Goal: Task Accomplishment & Management: Manage account settings

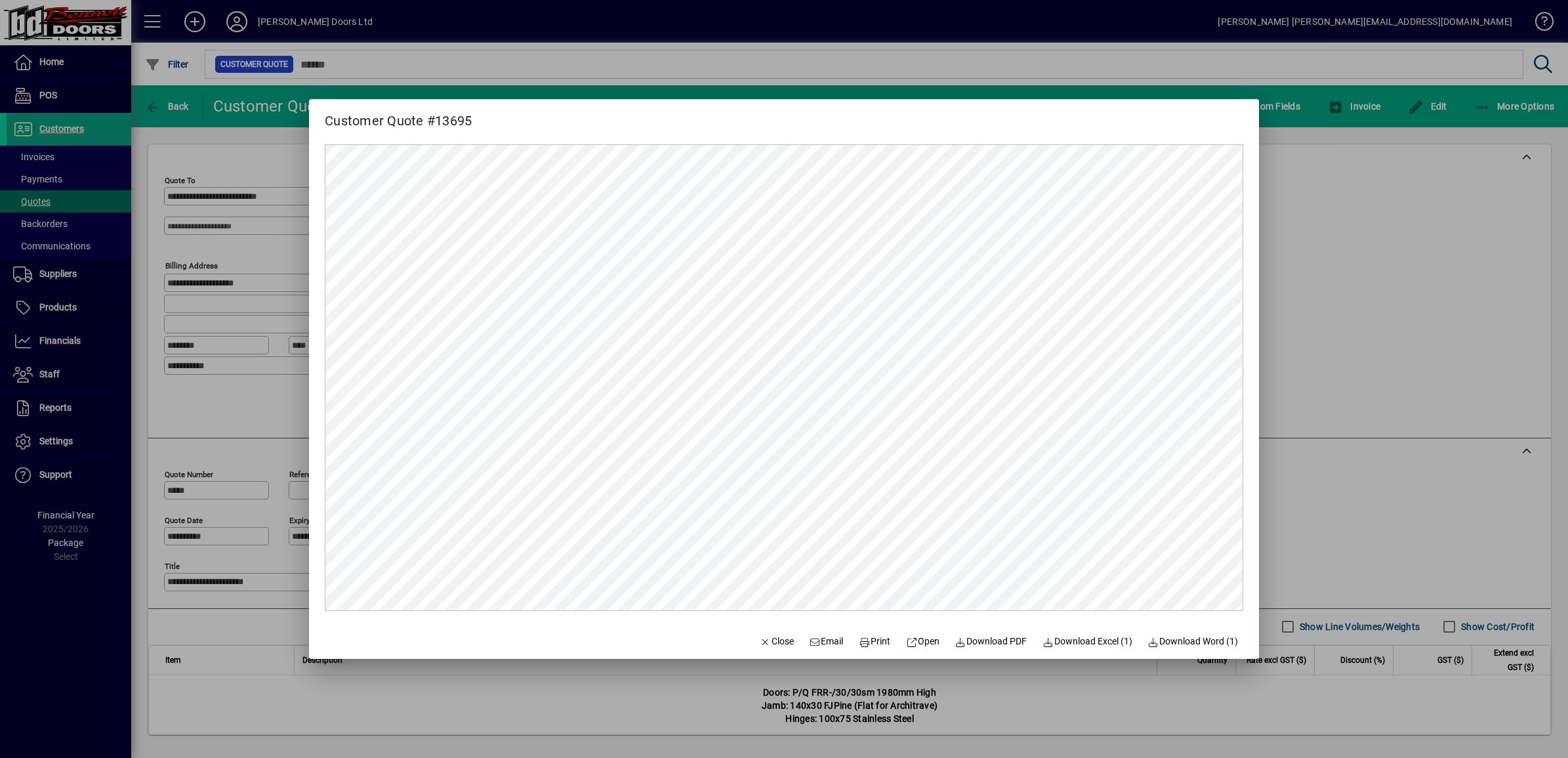
scroll to position [246, 0]
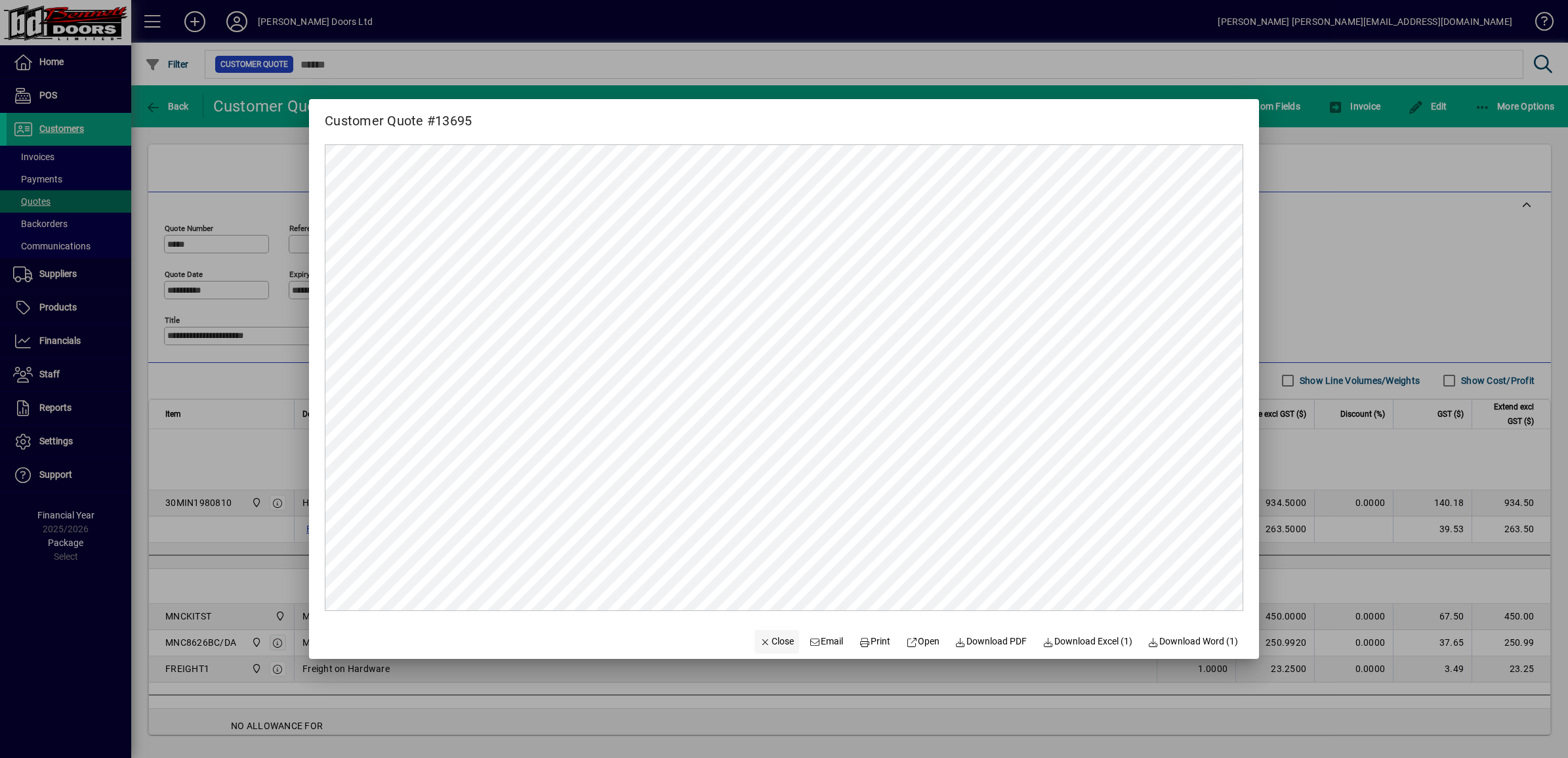
click at [766, 644] on span "Close" at bounding box center [777, 641] width 34 height 14
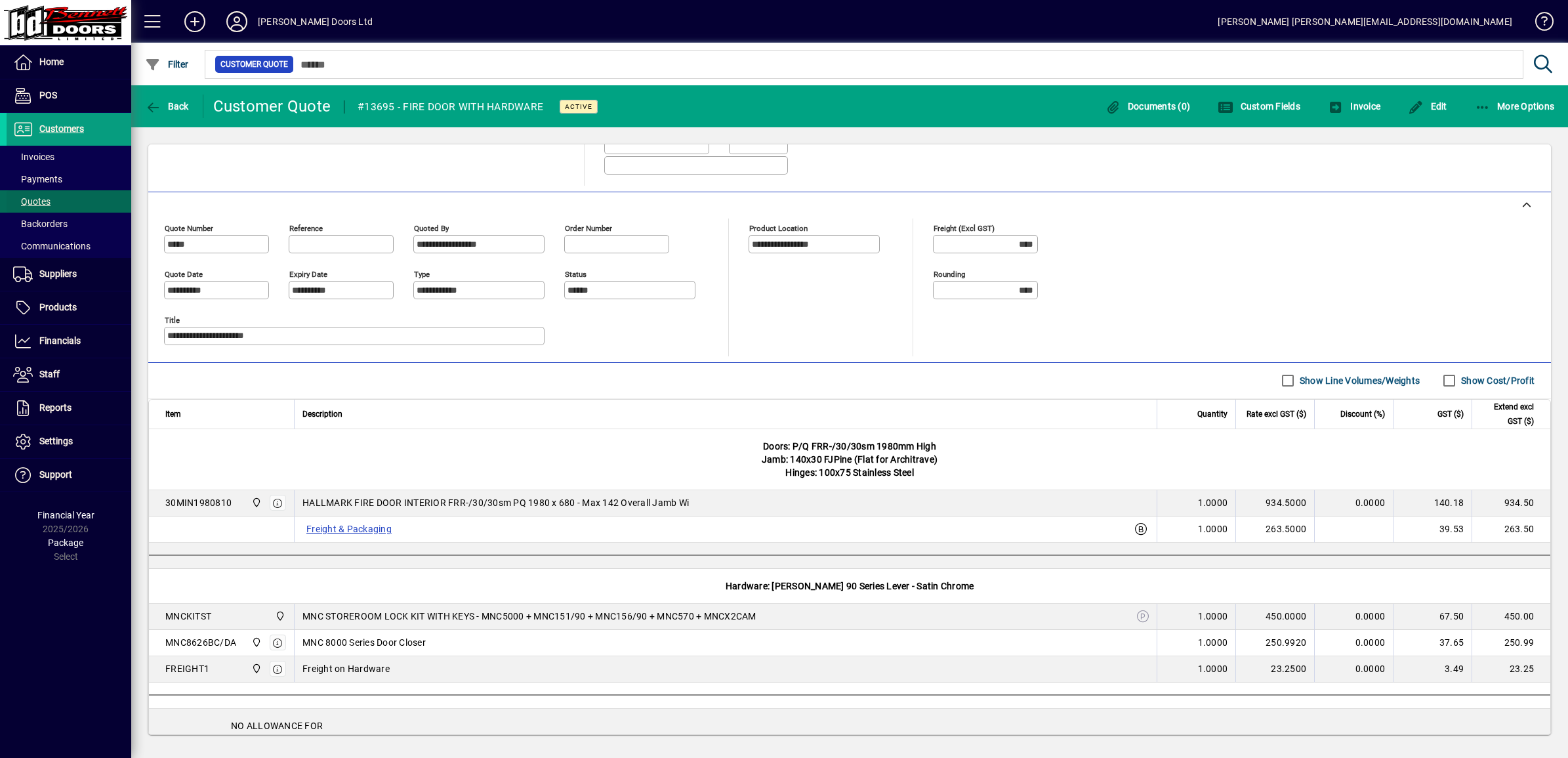
click at [30, 201] on span "Quotes" at bounding box center [32, 201] width 37 height 10
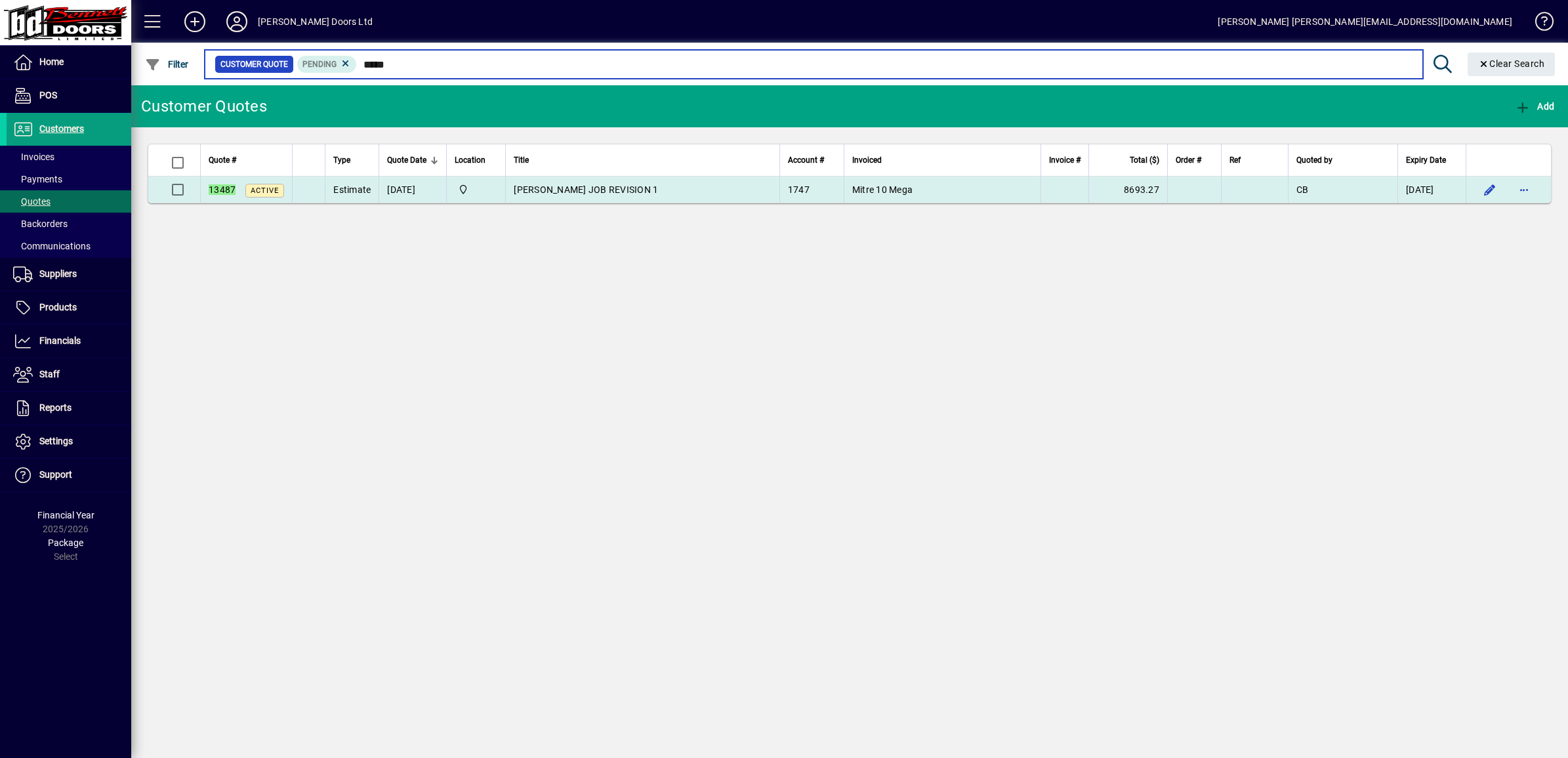
type input "*****"
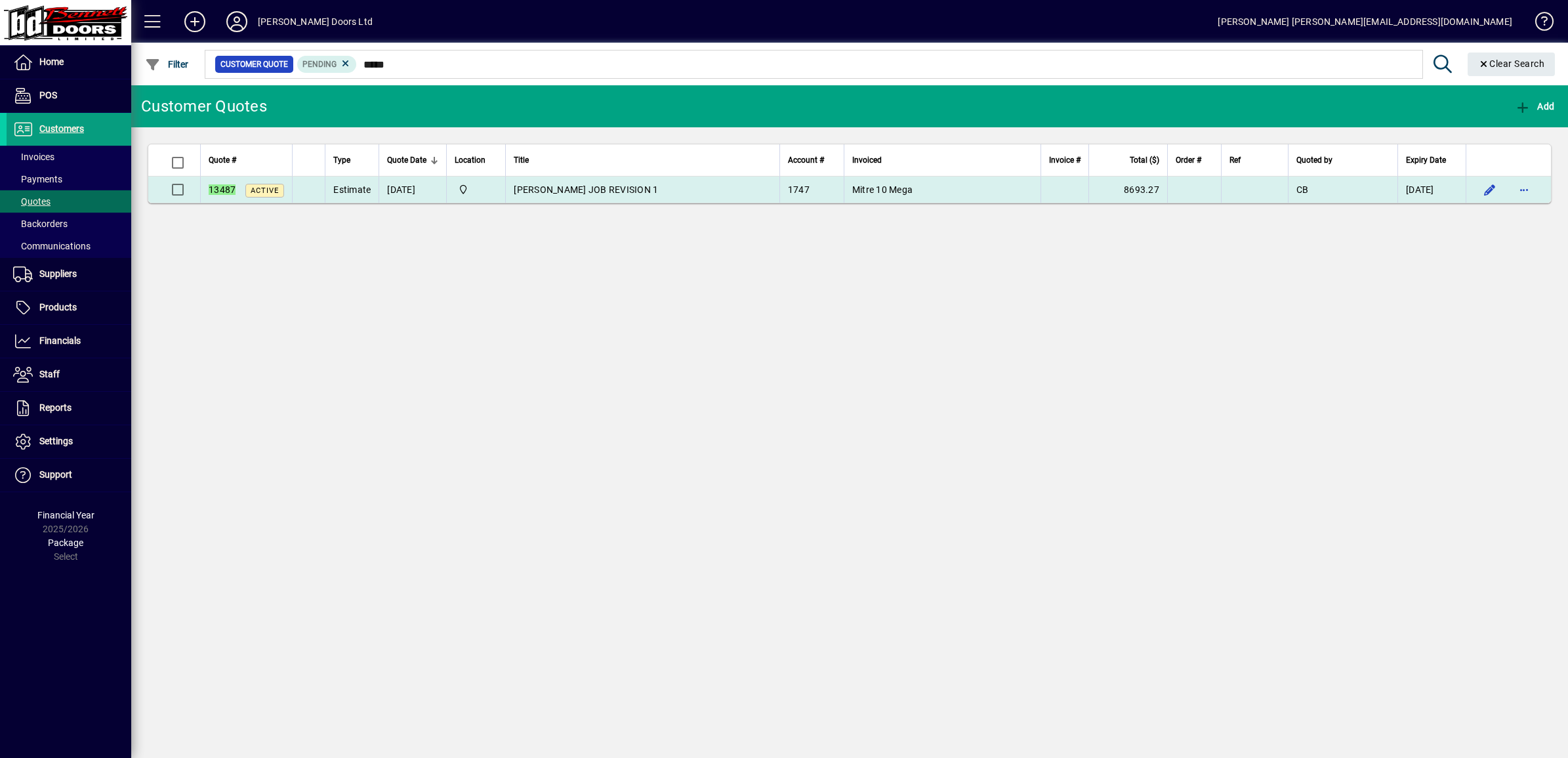
click at [581, 190] on span "COPSEY JOB REVISION 1" at bounding box center [586, 189] width 144 height 10
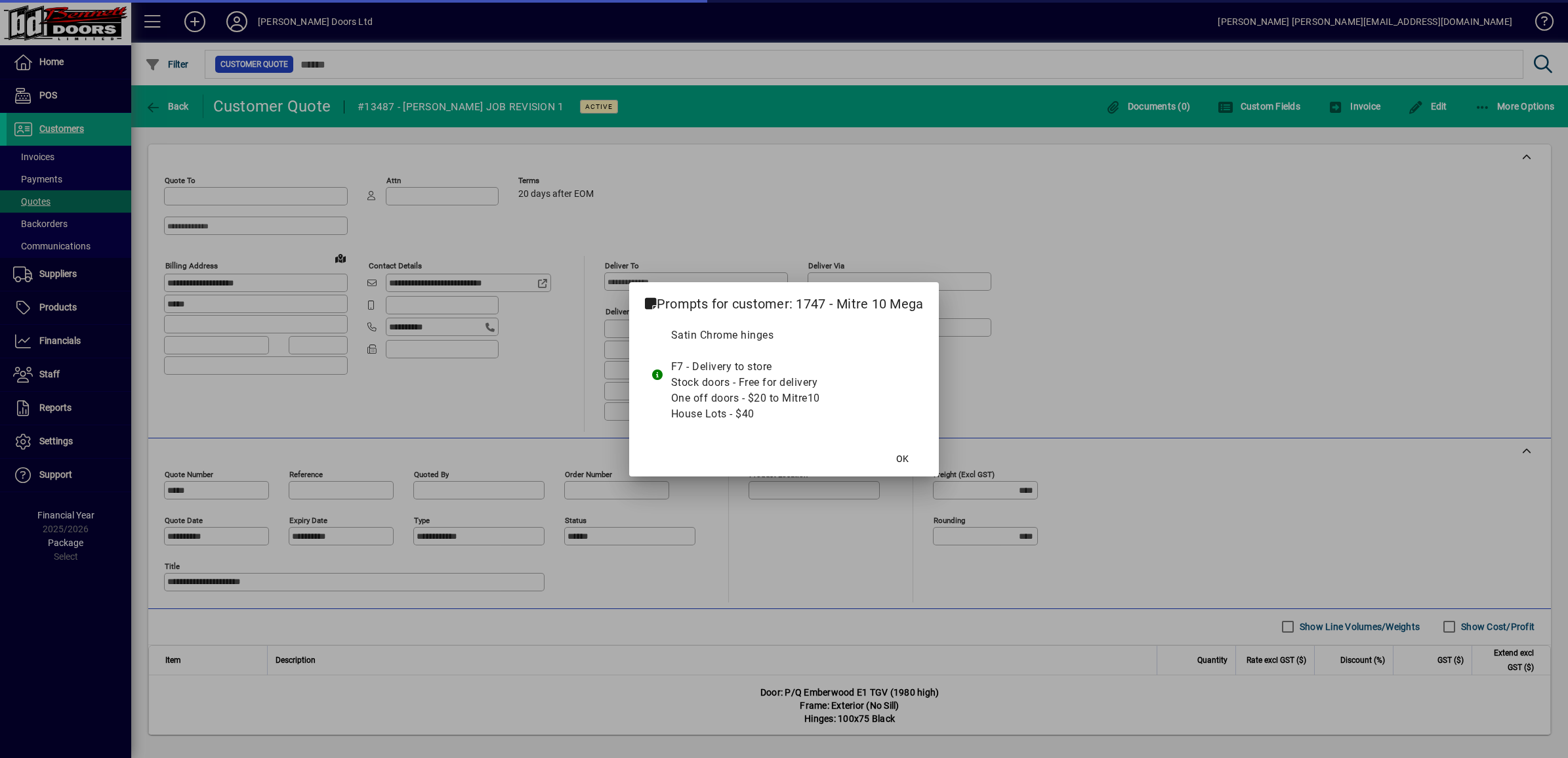
type input "**********"
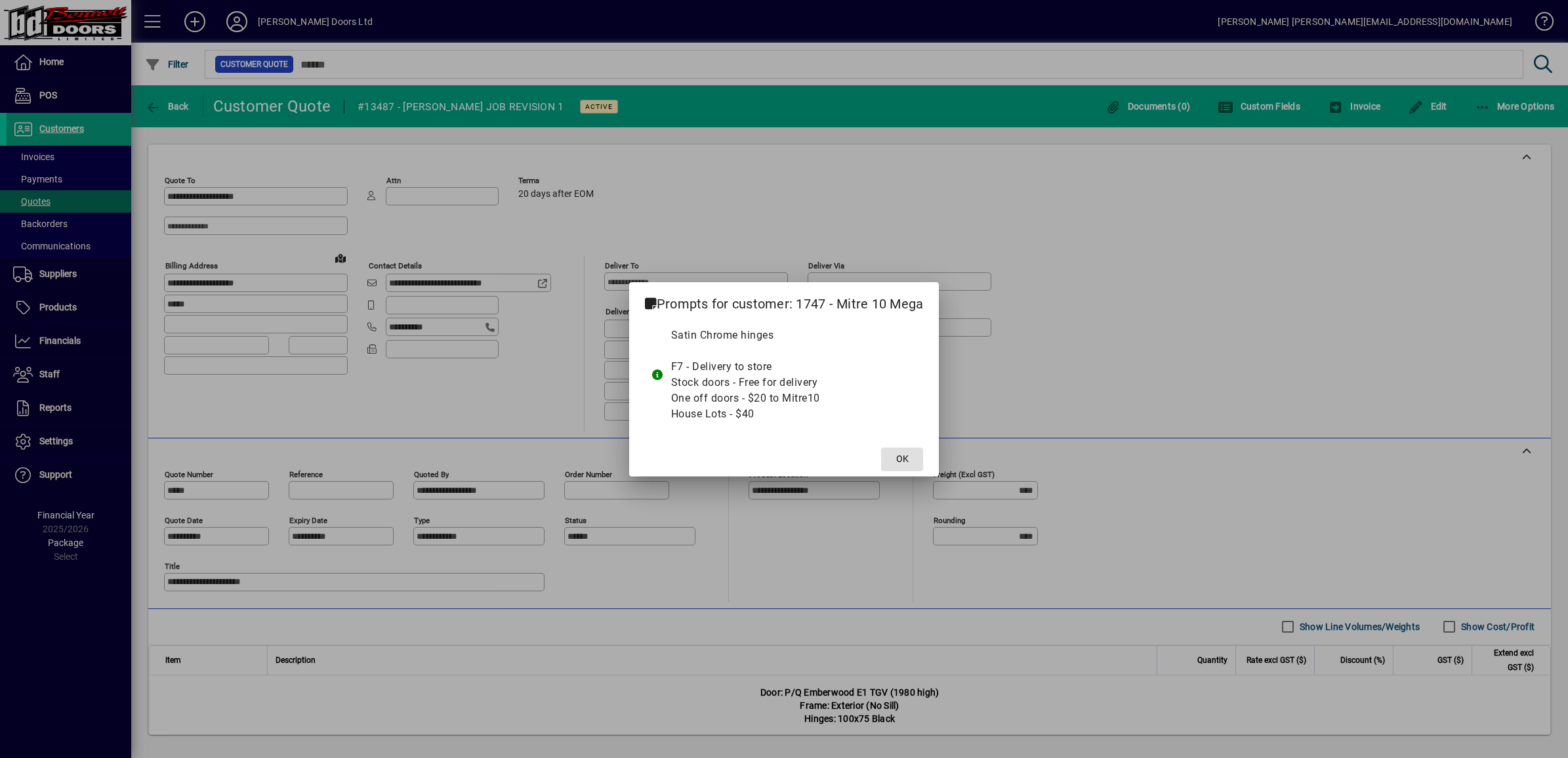
click at [903, 465] on span "OK" at bounding box center [902, 458] width 12 height 14
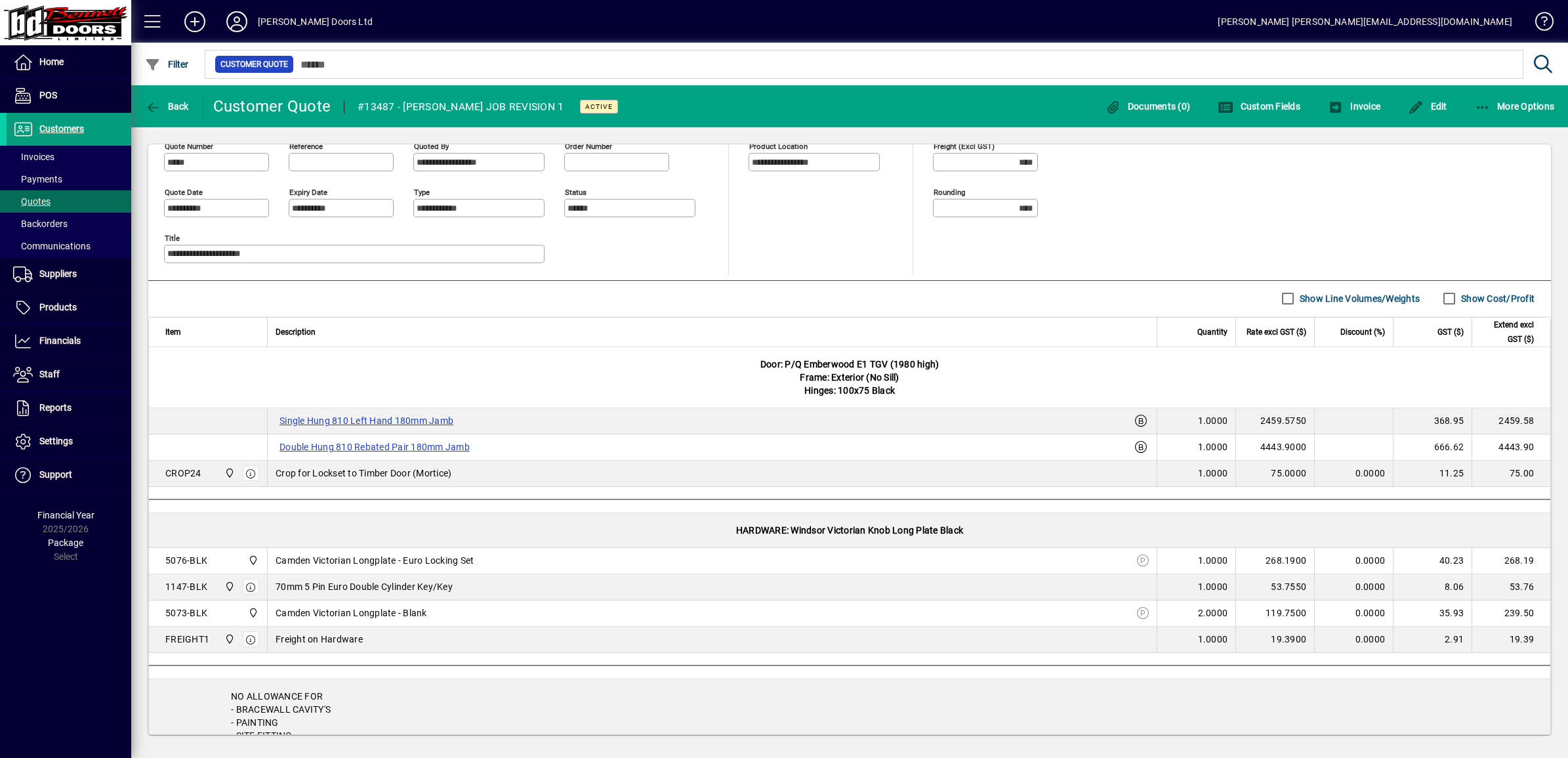
scroll to position [410, 0]
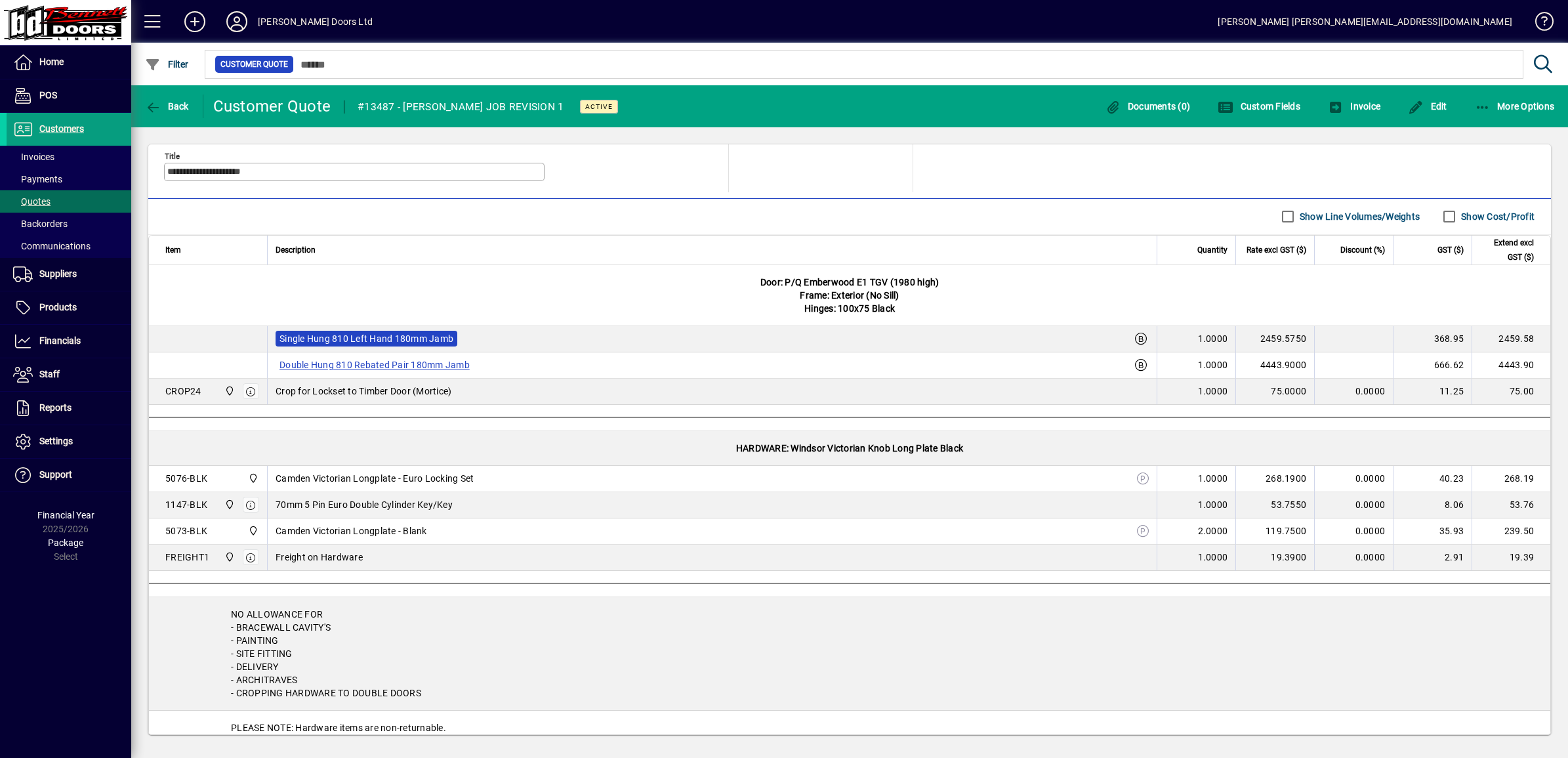
click at [393, 343] on label "Single Hung 810 Left Hand 180mm Jamb" at bounding box center [366, 338] width 182 height 16
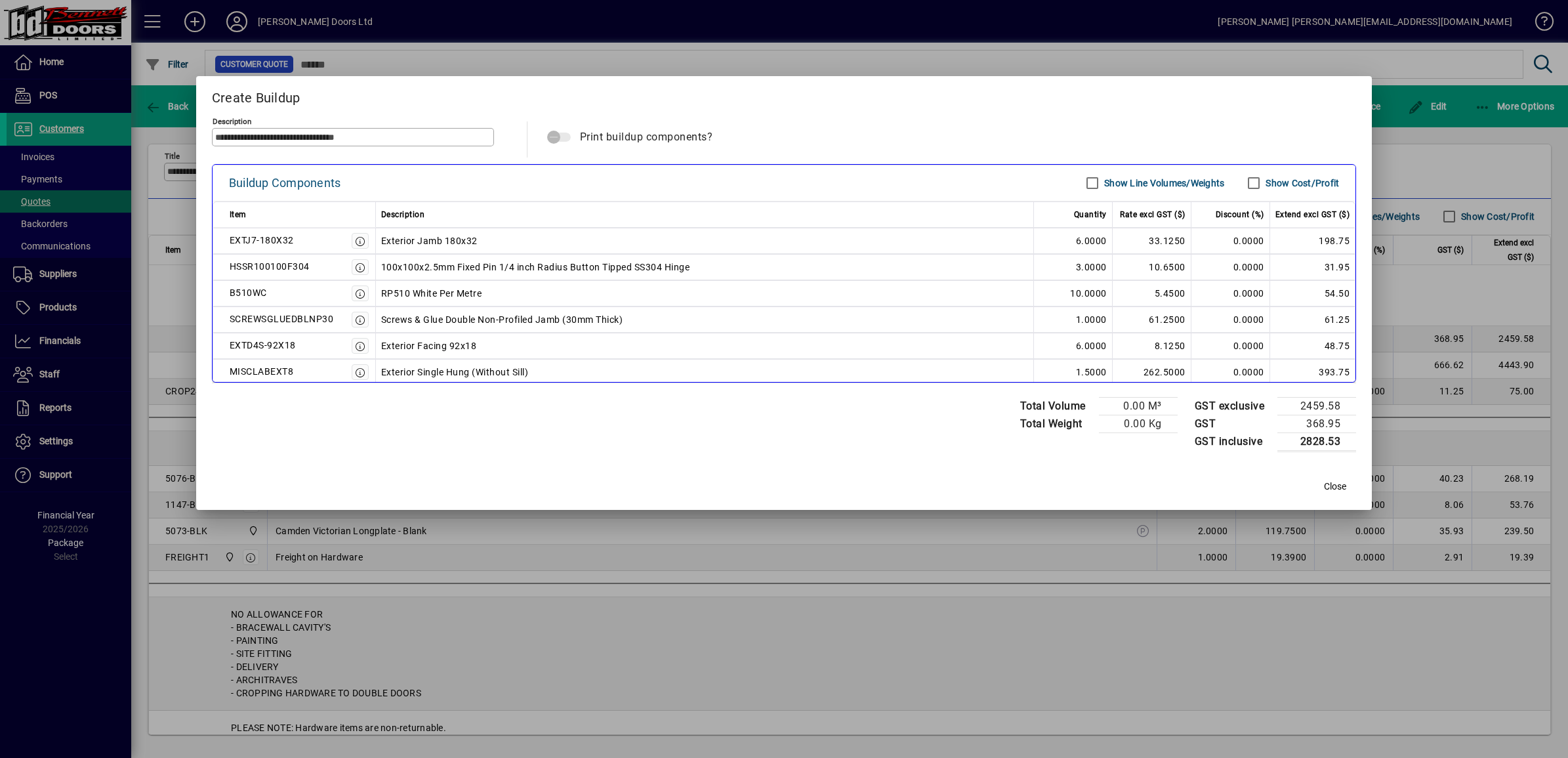
scroll to position [82, 0]
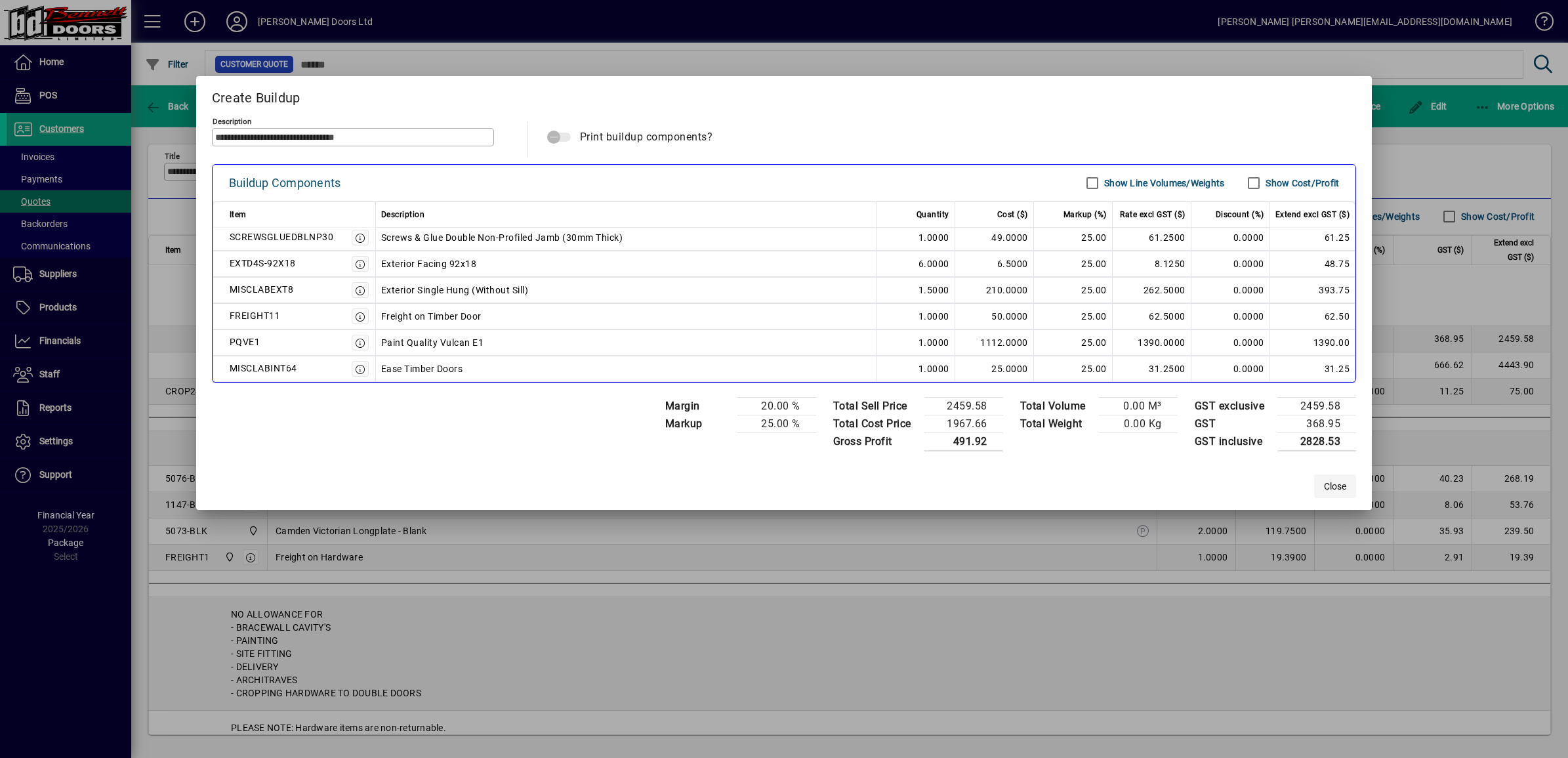
click at [1340, 486] on span "Close" at bounding box center [1336, 486] width 22 height 14
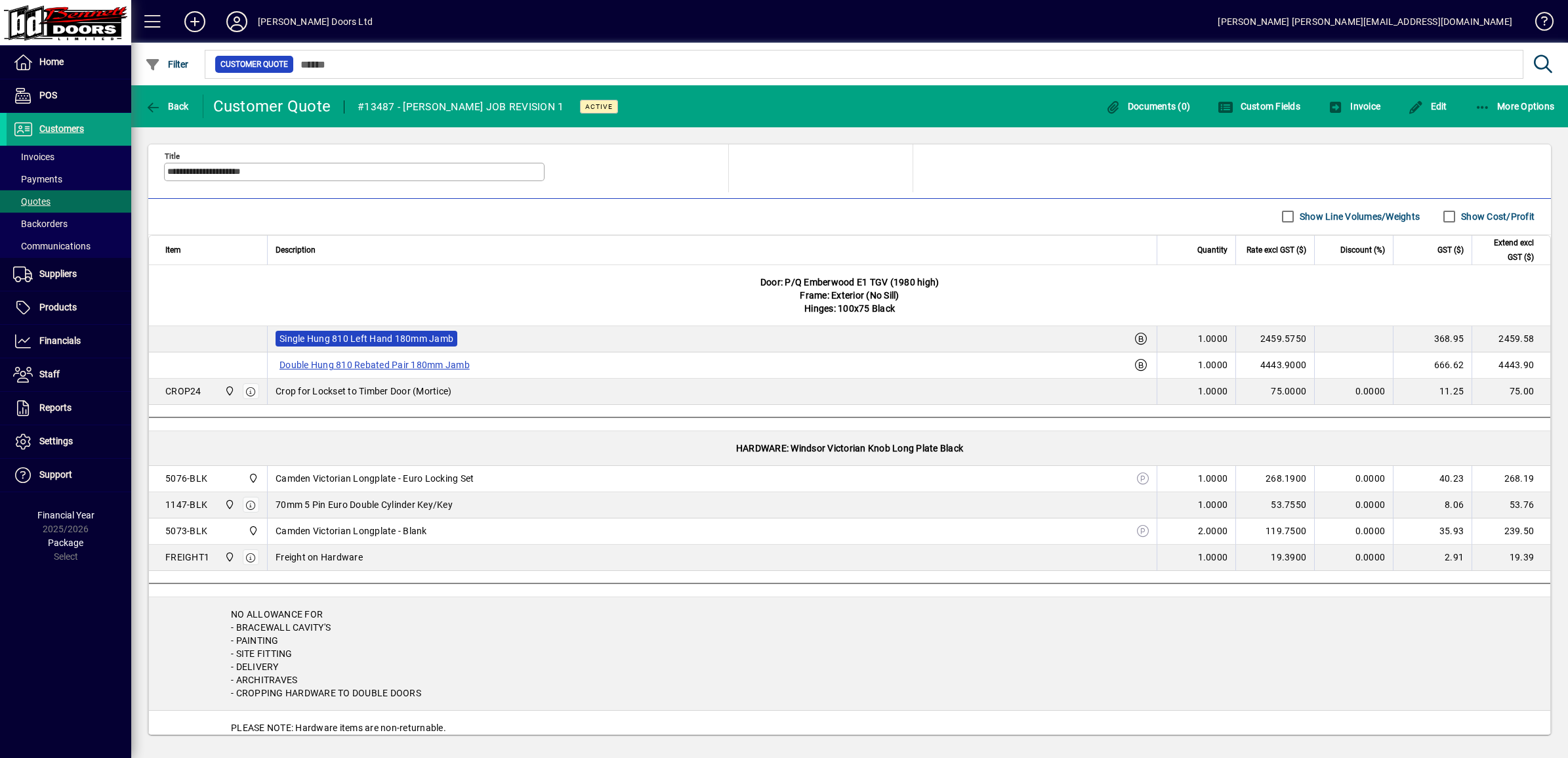
click at [387, 342] on label "Single Hung 810 Left Hand 180mm Jamb" at bounding box center [366, 338] width 182 height 16
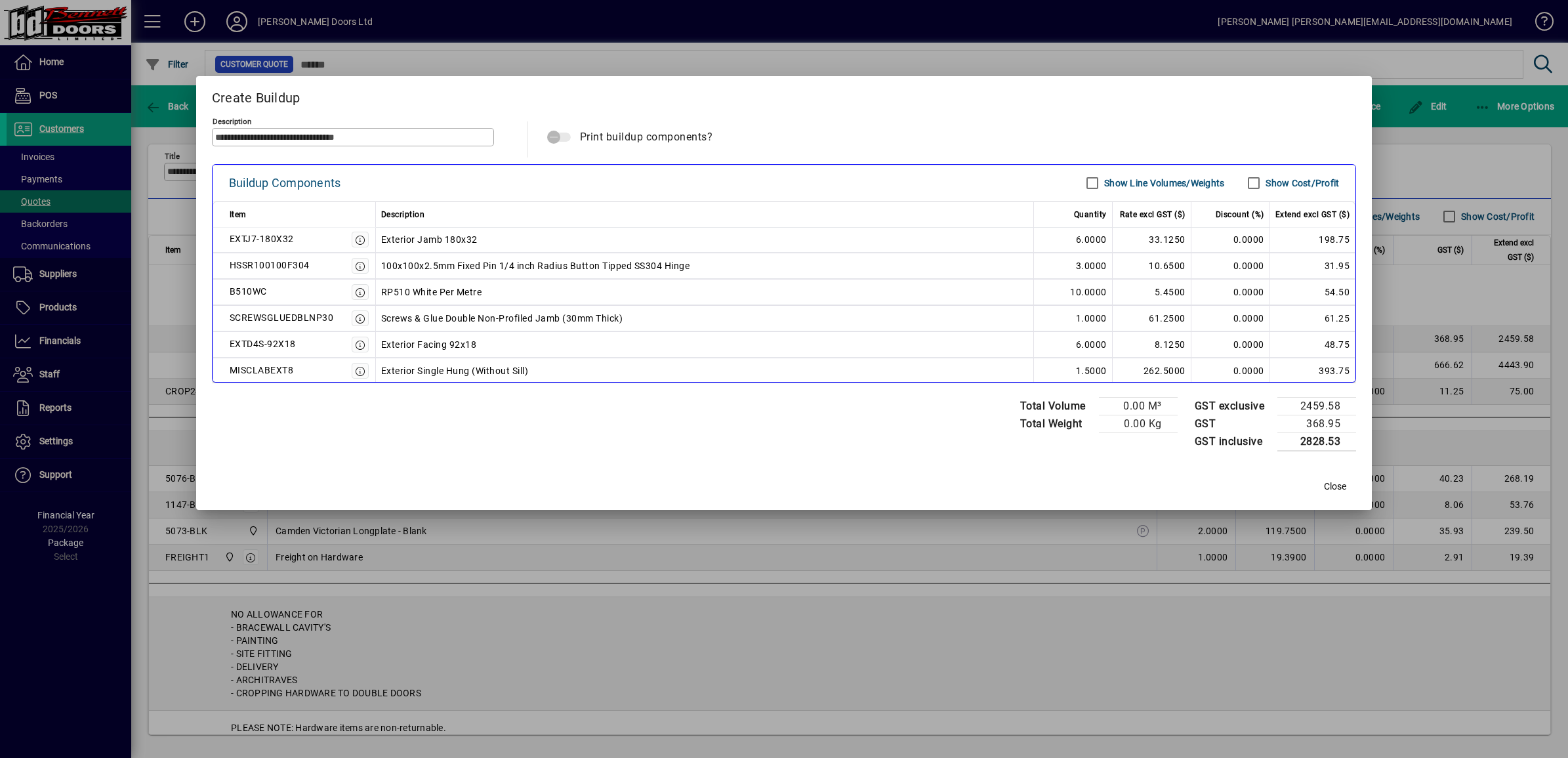
scroll to position [0, 0]
click at [1327, 487] on span "Close" at bounding box center [1336, 486] width 22 height 14
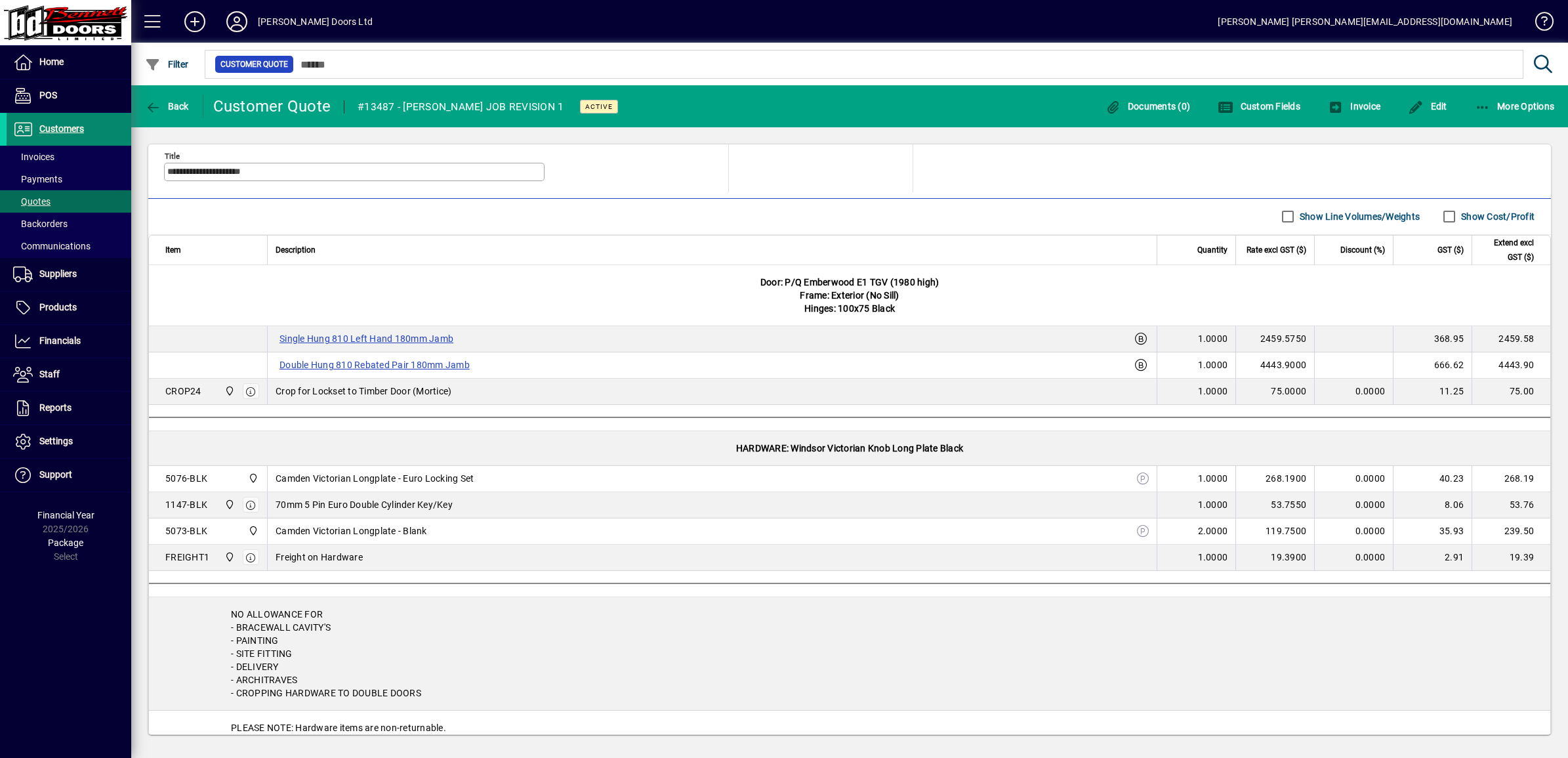
click at [63, 126] on span "Customers" at bounding box center [62, 128] width 45 height 10
